Goal: Transaction & Acquisition: Purchase product/service

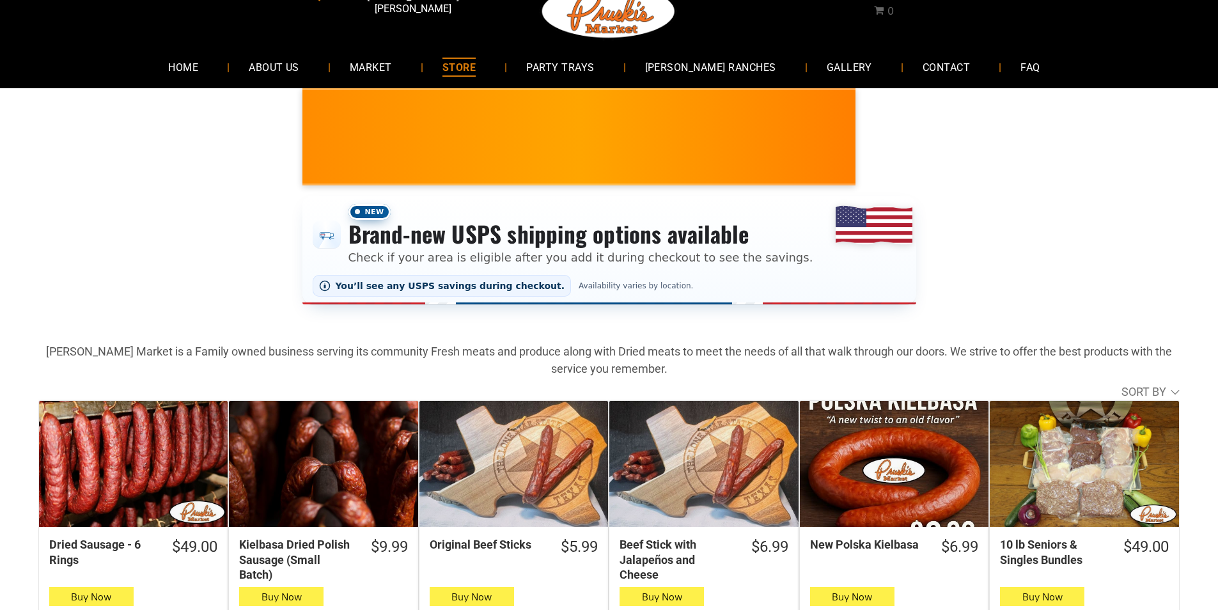
scroll to position [64, 0]
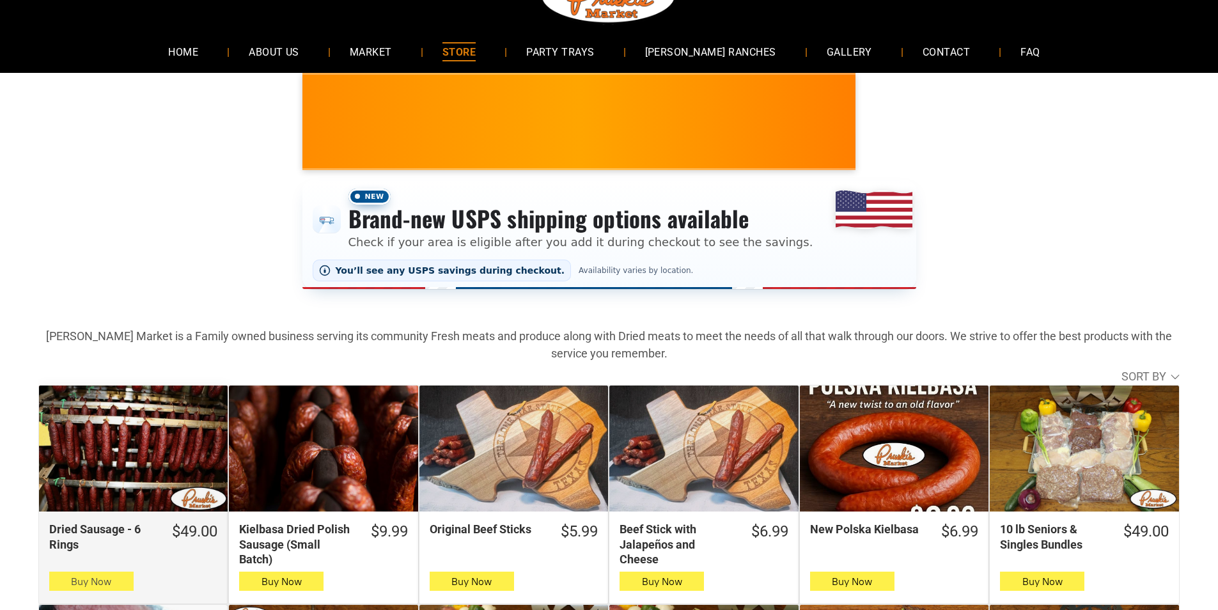
click at [77, 581] on span "Buy Now" at bounding box center [91, 582] width 40 height 12
click at [91, 588] on icon "button" at bounding box center [90, 581] width 13 height 15
click at [90, 584] on icon "button" at bounding box center [90, 581] width 13 height 15
